Goal: Task Accomplishment & Management: Manage account settings

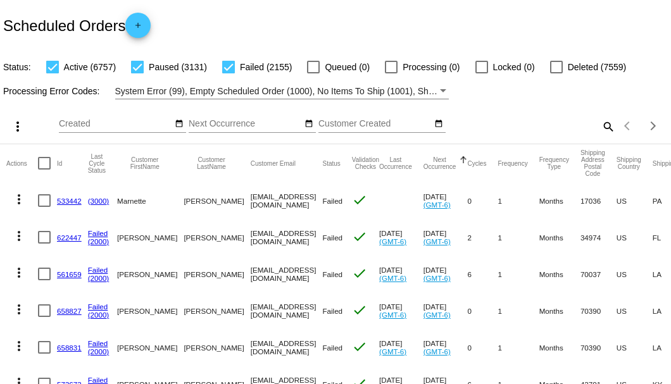
click at [600, 136] on mat-icon "search" at bounding box center [607, 126] width 15 height 20
click at [599, 129] on input "Search" at bounding box center [531, 124] width 167 height 10
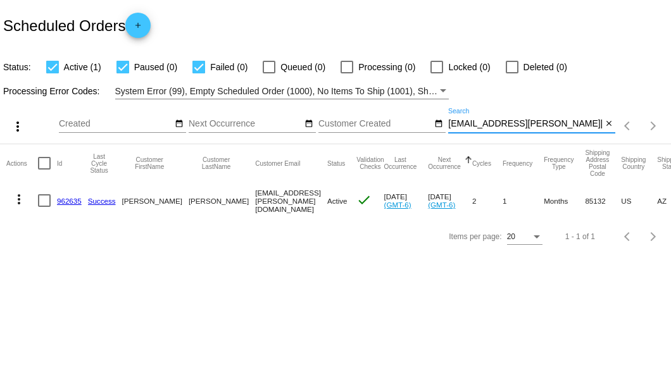
type input "[EMAIL_ADDRESS][PERSON_NAME][DOMAIN_NAME]"
click at [68, 201] on link "962635" at bounding box center [69, 201] width 25 height 8
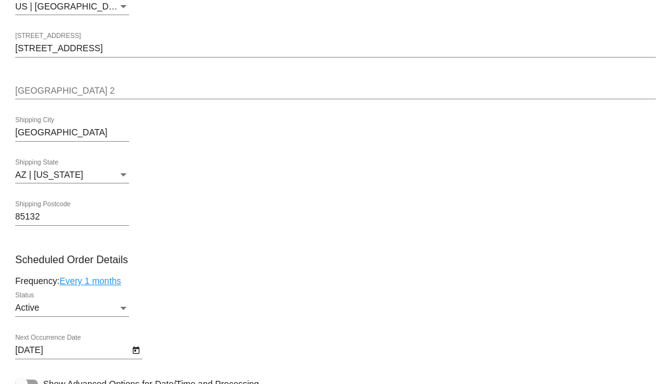
scroll to position [717, 0]
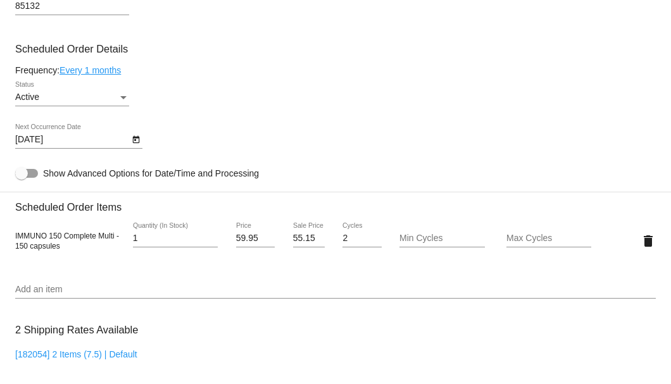
type input "1"
click at [211, 241] on input "1" at bounding box center [175, 239] width 85 height 10
drag, startPoint x: 290, startPoint y: 238, endPoint x: 311, endPoint y: 238, distance: 21.5
click at [311, 238] on input "55.15" at bounding box center [309, 239] width 32 height 10
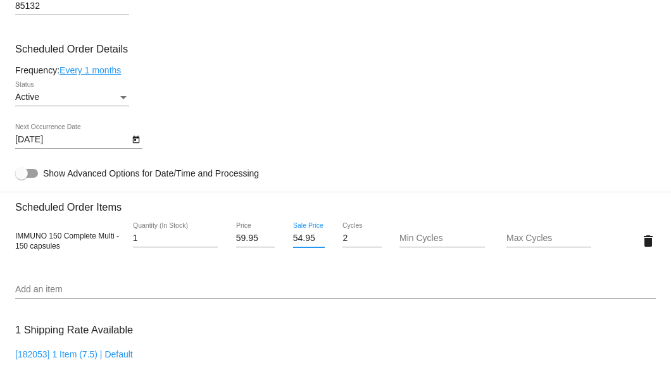
scroll to position [886, 0]
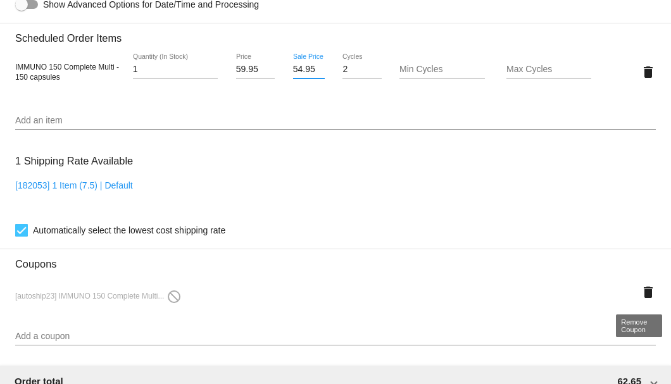
type input "54.95"
click at [640, 287] on mat-card "Customer 6742410: NORMAN BRYANT NORM.BRYANT@YAHOO.COM Customer Shipping Enter S…" at bounding box center [335, 64] width 671 height 1310
click at [640, 291] on mat-icon "delete" at bounding box center [647, 292] width 15 height 15
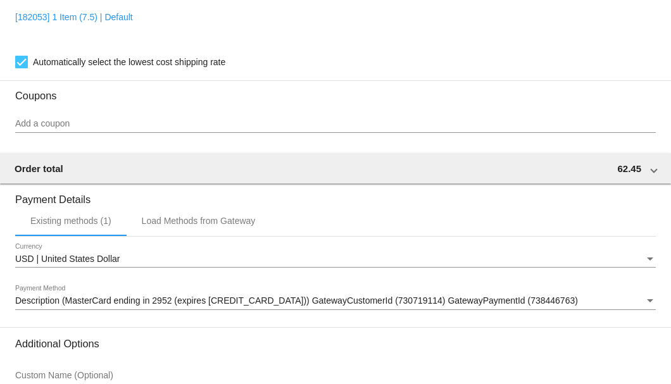
scroll to position [1177, 0]
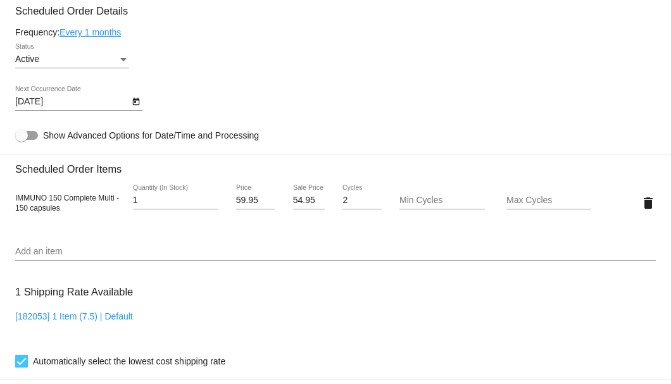
scroll to position [713, 0]
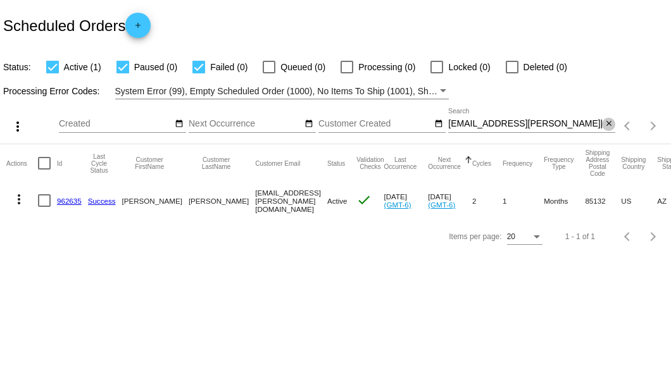
click at [608, 123] on mat-icon "close" at bounding box center [608, 124] width 9 height 10
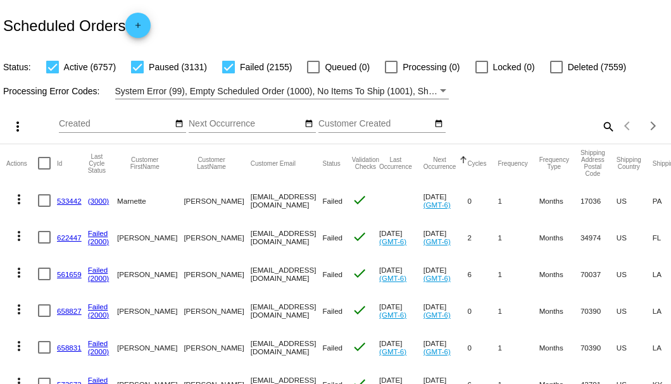
click at [604, 136] on mat-icon "search" at bounding box center [607, 126] width 15 height 20
click at [604, 129] on input "Search" at bounding box center [531, 124] width 167 height 10
paste input "949478"
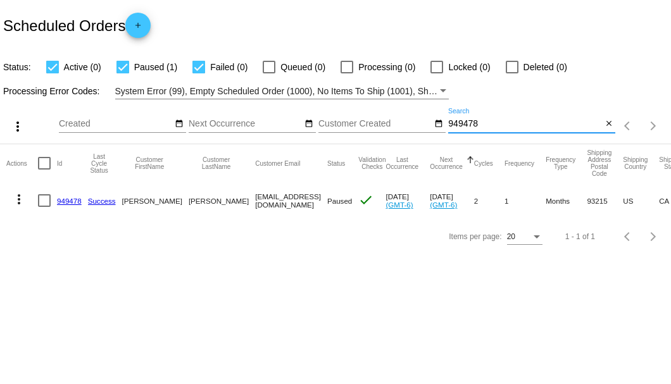
type input "949478"
drag, startPoint x: 202, startPoint y: 199, endPoint x: 268, endPoint y: 201, distance: 66.5
click at [268, 201] on mat-row "more_vert 949478 Success [PERSON_NAME] [EMAIL_ADDRESS][DOMAIN_NAME] Paused chec…" at bounding box center [465, 200] width 918 height 37
copy mat-row "[EMAIL_ADDRESS][DOMAIN_NAME]"
click at [44, 196] on div at bounding box center [44, 200] width 13 height 13
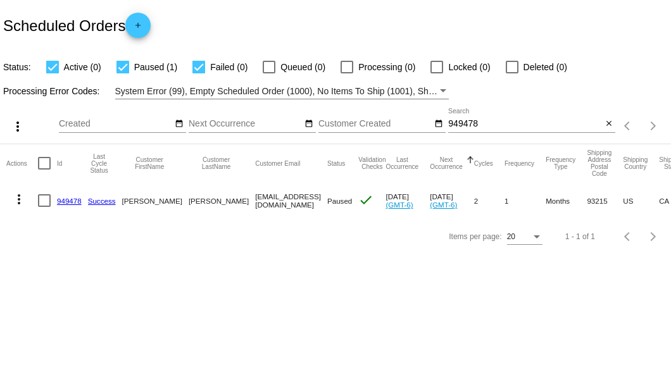
click at [44, 207] on input "checkbox" at bounding box center [44, 207] width 1 height 1
checkbox input "true"
click at [20, 197] on mat-icon "more_vert" at bounding box center [18, 199] width 15 height 15
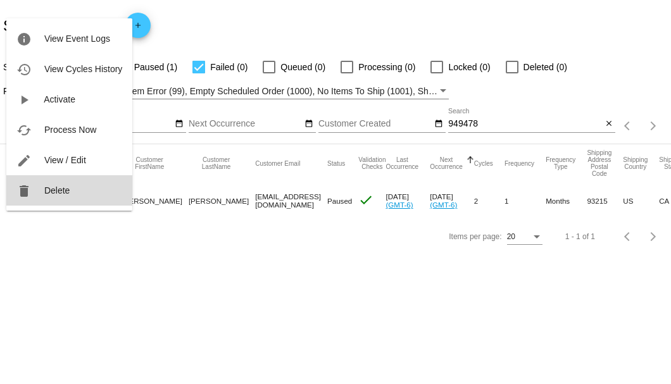
click at [68, 185] on button "delete Delete" at bounding box center [69, 190] width 126 height 30
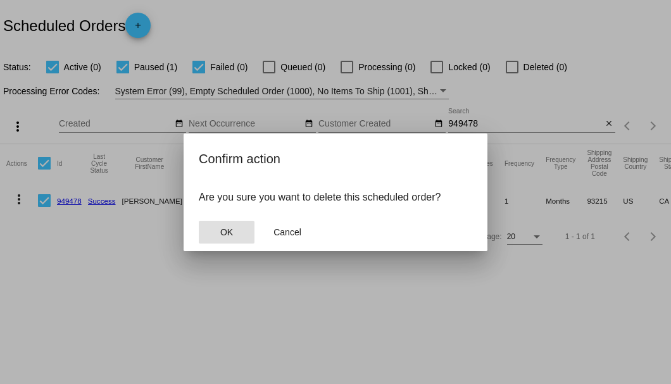
click at [227, 229] on span "OK" at bounding box center [226, 232] width 13 height 10
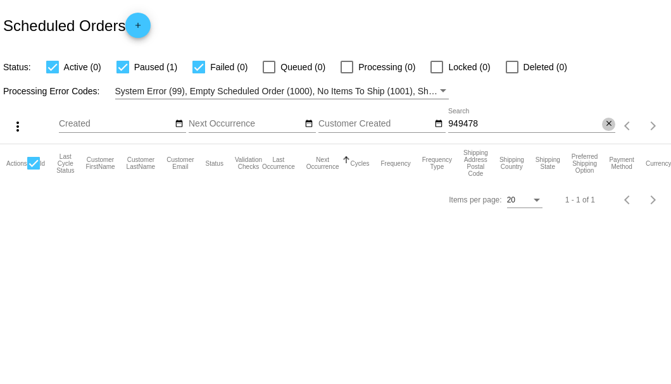
click at [613, 124] on mat-icon "close" at bounding box center [608, 124] width 9 height 10
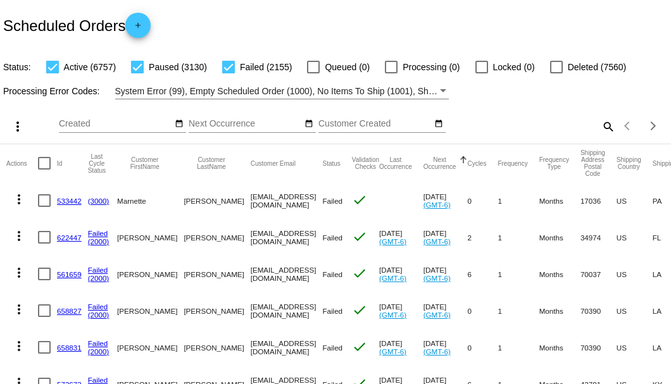
click at [600, 136] on mat-icon "search" at bounding box center [607, 126] width 15 height 20
click at [597, 129] on input "Search" at bounding box center [531, 124] width 167 height 10
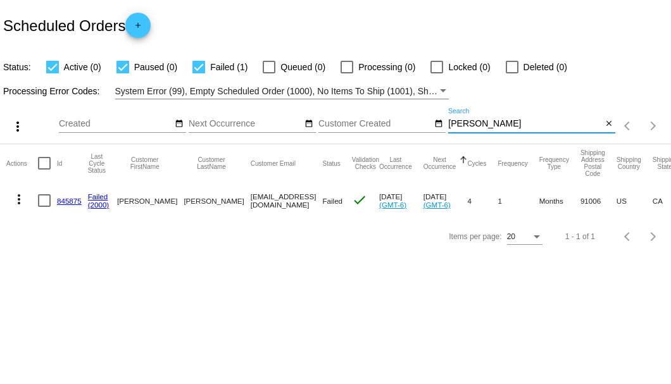
type input "casas"
click at [42, 200] on div at bounding box center [44, 200] width 13 height 13
click at [44, 207] on input "checkbox" at bounding box center [44, 207] width 1 height 1
checkbox input "true"
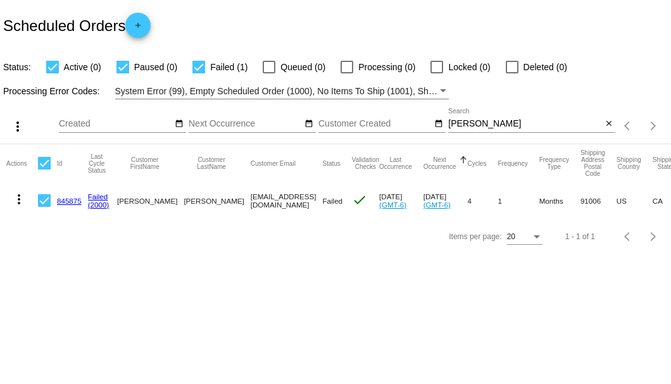
click at [22, 200] on mat-icon "more_vert" at bounding box center [18, 199] width 15 height 15
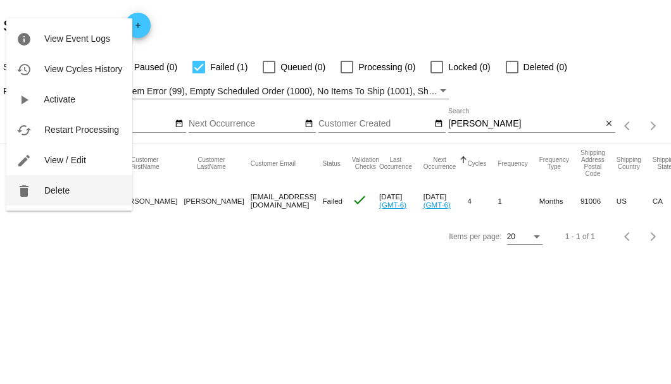
click at [54, 191] on span "Delete" at bounding box center [56, 190] width 25 height 10
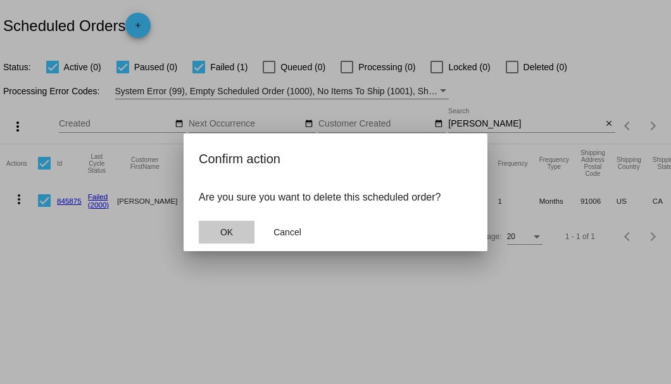
click at [231, 237] on button "OK" at bounding box center [227, 232] width 56 height 23
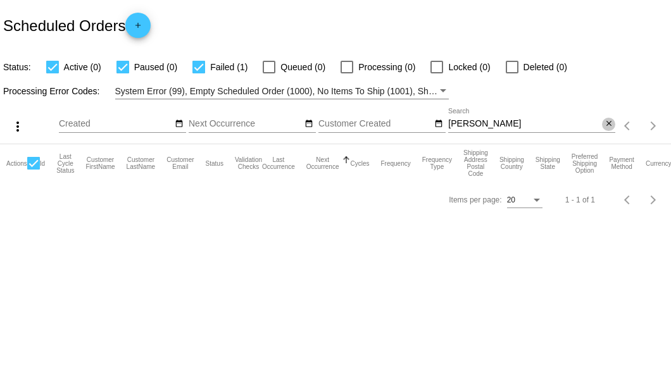
click at [610, 125] on mat-icon "close" at bounding box center [608, 124] width 9 height 10
